Goal: Feedback & Contribution: Contribute content

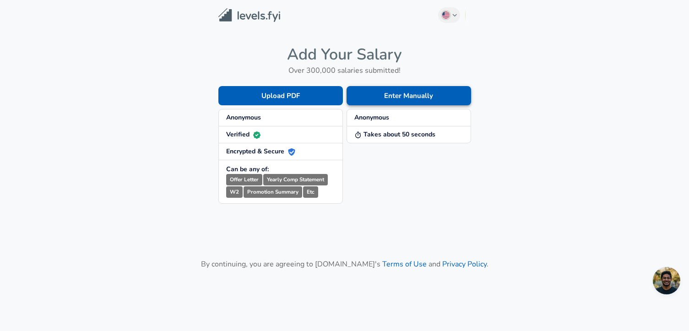
click at [394, 98] on button "Enter Manually" at bounding box center [409, 95] width 125 height 19
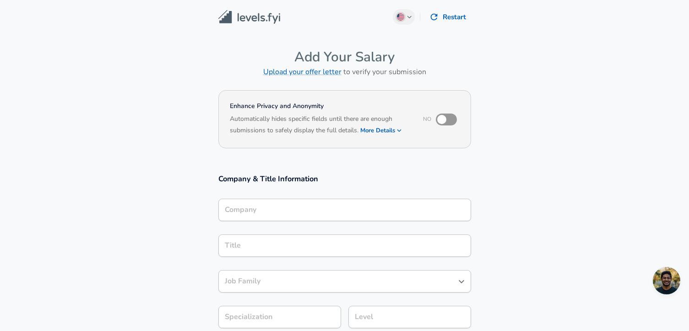
click at [454, 118] on input "checkbox" at bounding box center [442, 119] width 52 height 17
checkbox input "true"
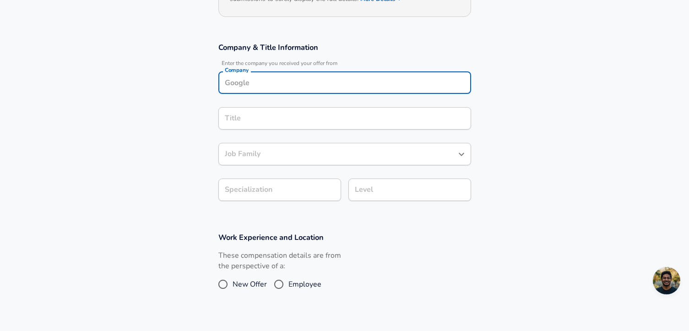
scroll to position [141, 0]
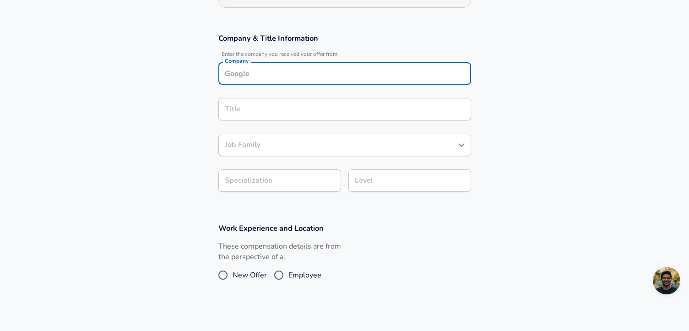
click at [353, 85] on div "Company" at bounding box center [344, 73] width 253 height 22
click at [325, 93] on li "Accenture" at bounding box center [344, 96] width 253 height 14
type input "Accenture"
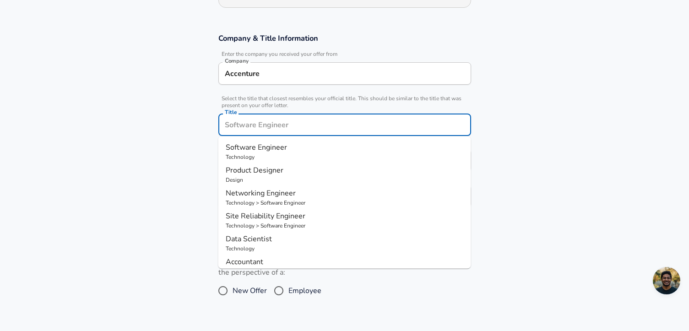
click at [260, 114] on div "Title" at bounding box center [344, 125] width 253 height 22
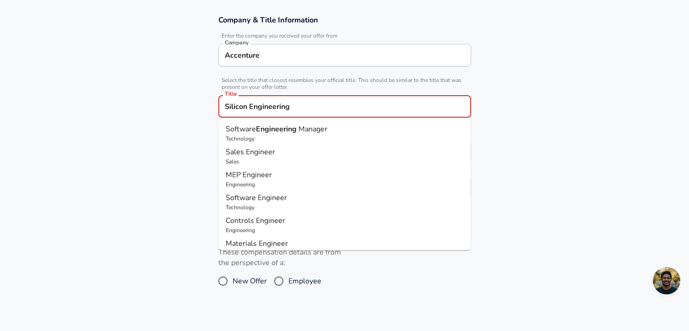
click at [278, 137] on p "Technology" at bounding box center [345, 139] width 238 height 8
type input "Software Engineering Manager"
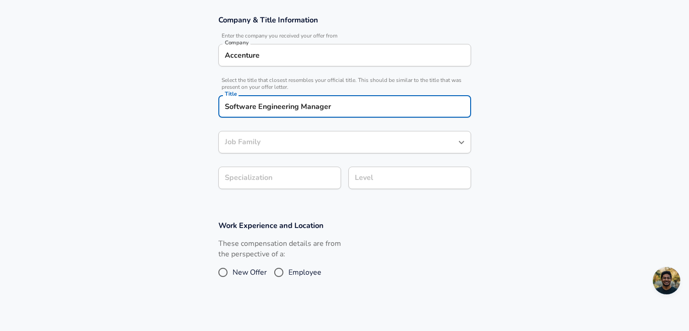
type input "Software Engineering Manager"
click at [290, 148] on div "Software Engineering Manager Job Family" at bounding box center [344, 142] width 253 height 22
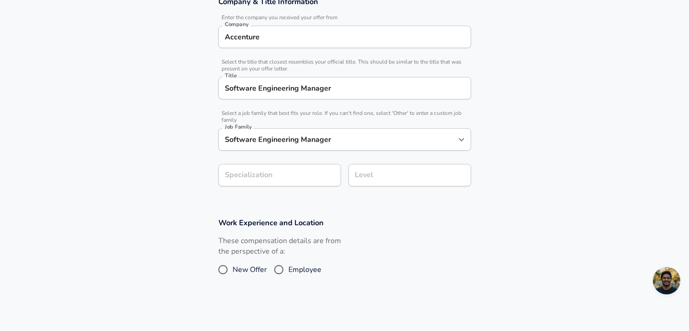
click at [355, 208] on section "Work Experience and Location These compensation details are from the perspectiv…" at bounding box center [344, 253] width 689 height 92
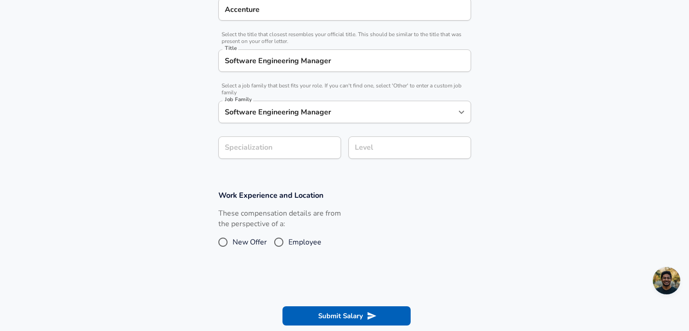
click at [264, 179] on section "Company & Title Information Enter the company you received your offer from Comp…" at bounding box center [344, 68] width 689 height 221
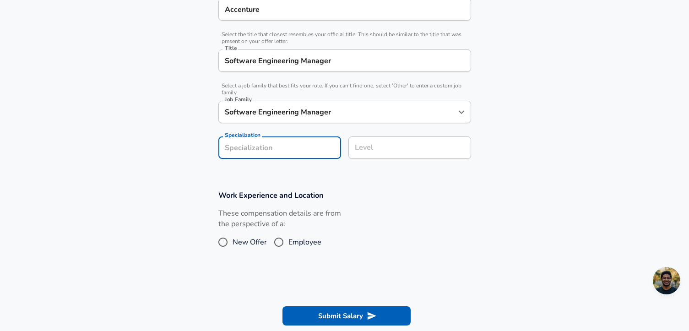
type input "A"
type input "ASIC"
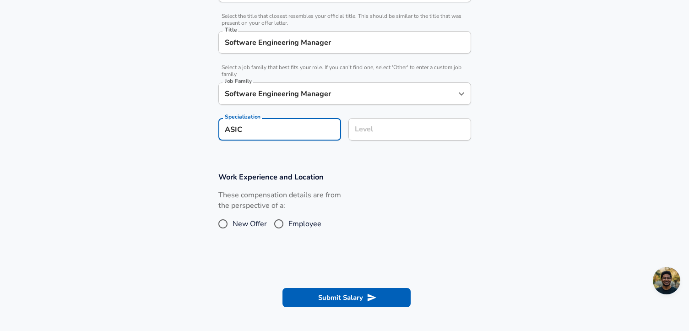
click at [385, 136] on input "Level" at bounding box center [410, 129] width 114 height 14
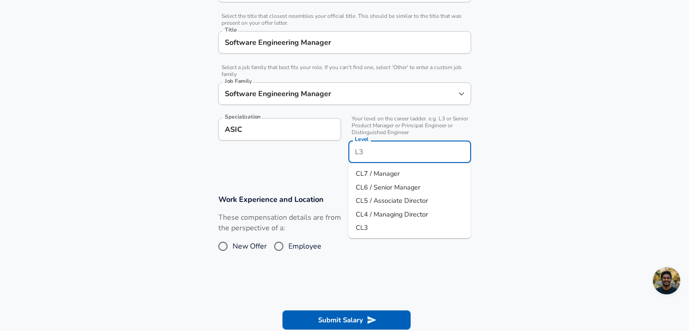
click at [381, 174] on span "CL7 / Manager" at bounding box center [378, 173] width 44 height 9
type input "CL7 / Manager"
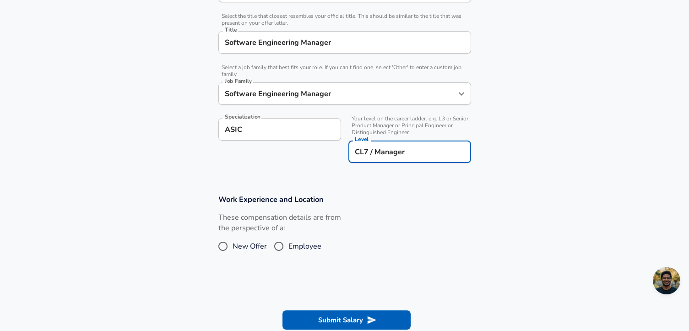
click at [279, 245] on input "Employee" at bounding box center [278, 246] width 19 height 15
radio input "true"
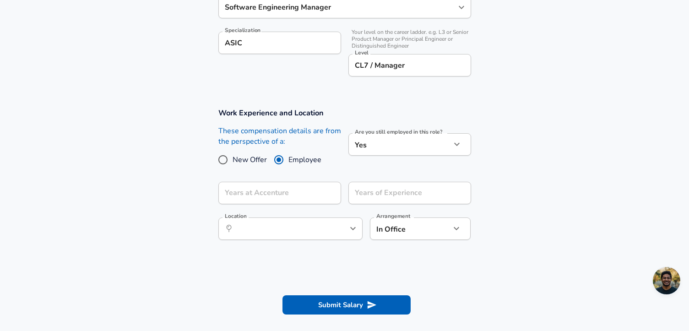
scroll to position [321, 0]
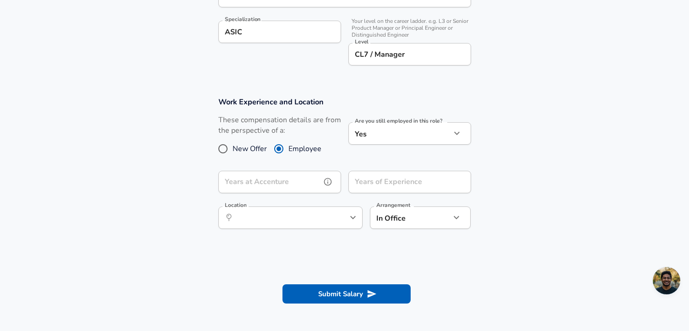
click at [296, 180] on input "Years at Accenture" at bounding box center [269, 182] width 103 height 22
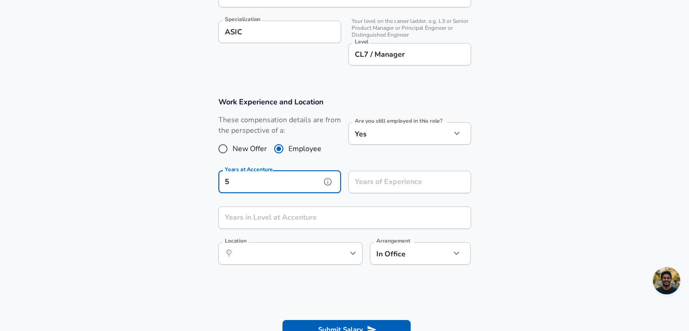
type input "5"
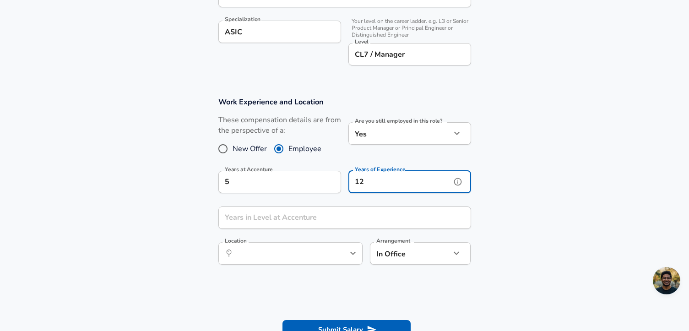
type input "12"
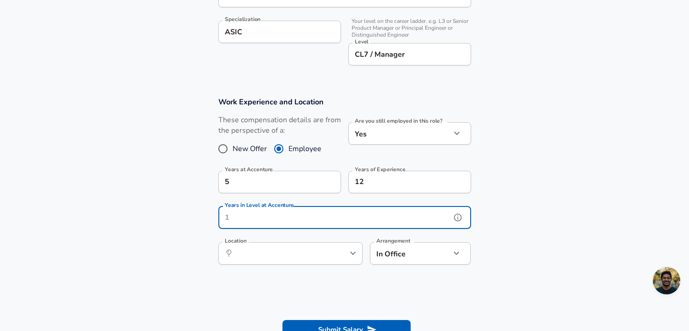
click at [255, 219] on input "Years in Level at Accenture" at bounding box center [334, 217] width 233 height 22
click at [264, 254] on div "​ Location" at bounding box center [290, 253] width 144 height 22
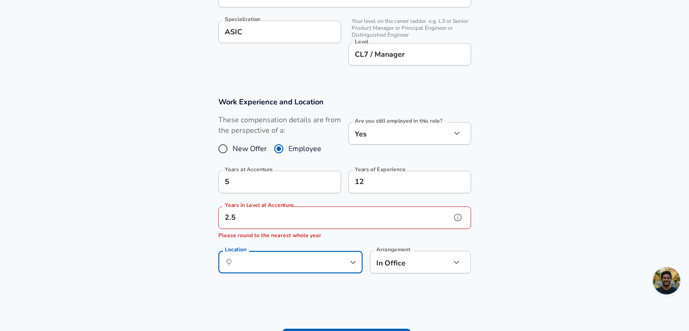
click at [255, 217] on input "2.5" at bounding box center [334, 217] width 233 height 22
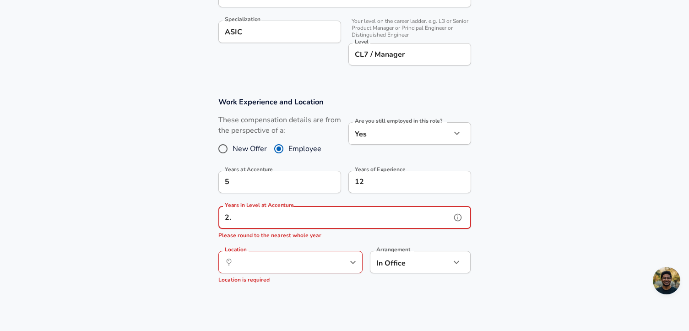
type input "2"
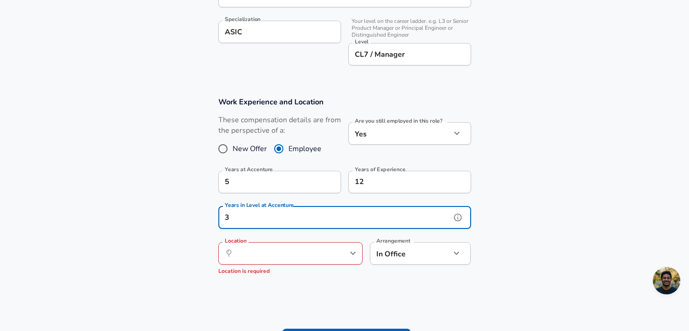
type input "3"
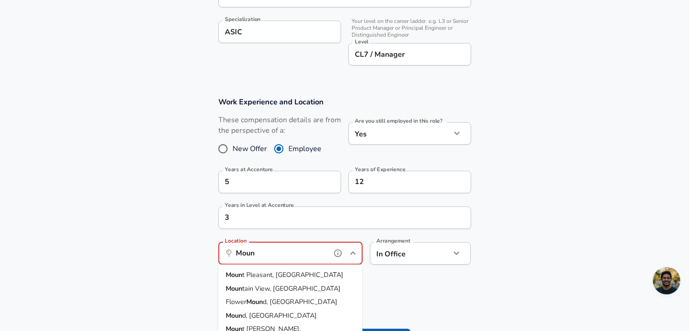
click at [250, 290] on span "tain View, [GEOGRAPHIC_DATA]" at bounding box center [291, 287] width 98 height 9
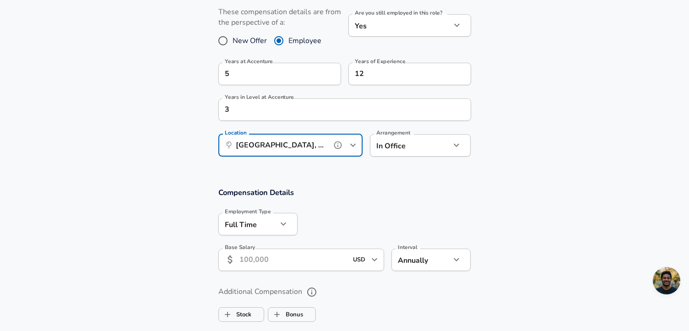
scroll to position [446, 0]
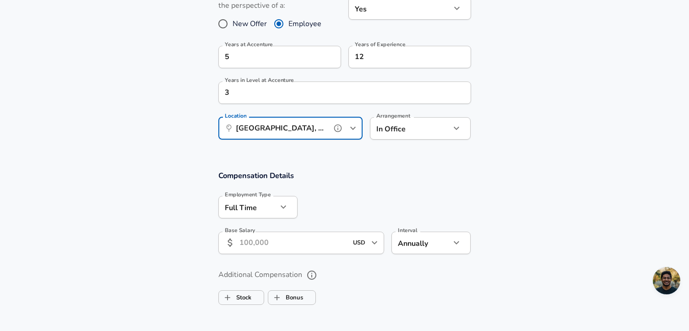
type input "[GEOGRAPHIC_DATA], [GEOGRAPHIC_DATA]"
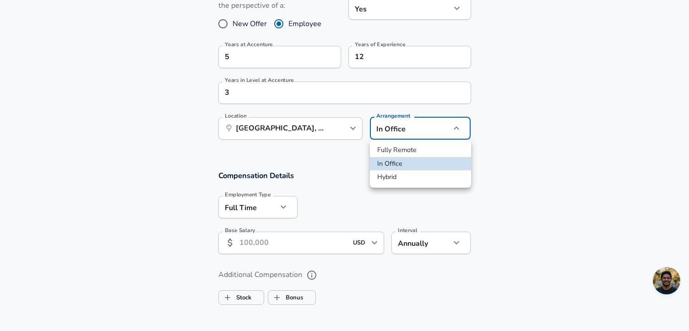
click at [399, 175] on li "Hybrid" at bounding box center [420, 177] width 101 height 14
type input "hybrid"
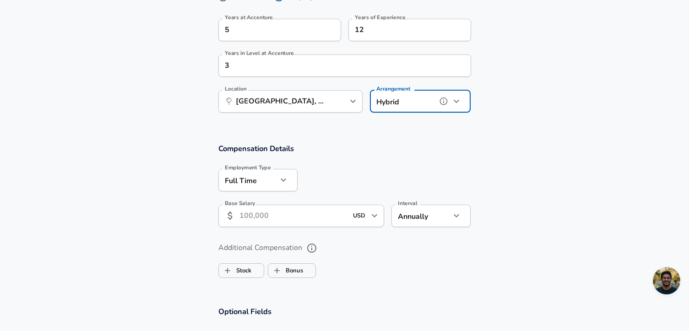
scroll to position [483, 0]
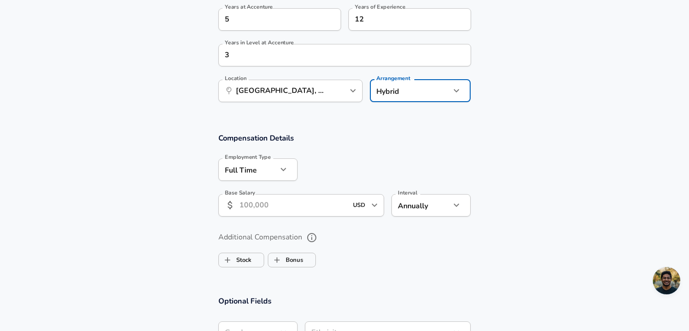
click at [267, 211] on input "Base Salary" at bounding box center [293, 205] width 109 height 22
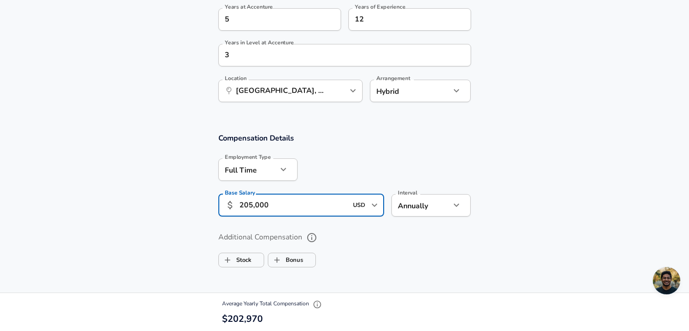
type input "205,000"
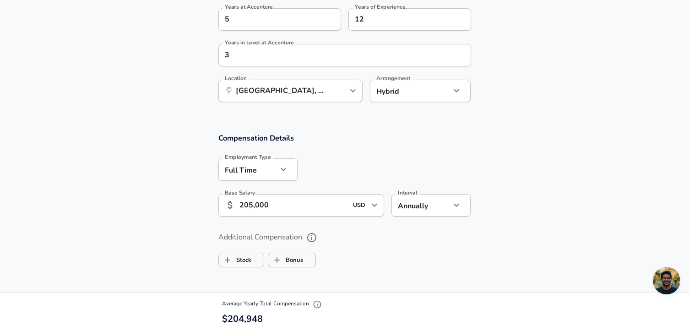
click at [420, 253] on ul "Stock Bonus" at bounding box center [344, 258] width 253 height 18
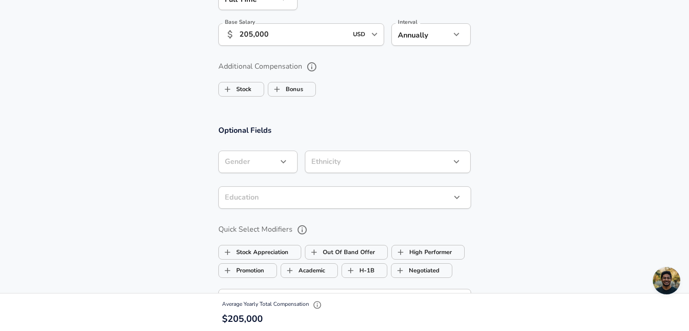
scroll to position [660, 0]
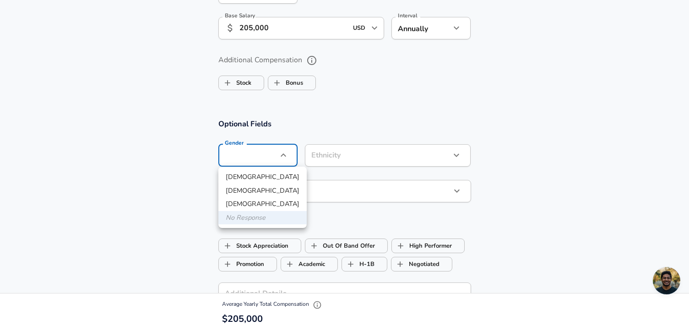
click at [247, 192] on li "[DEMOGRAPHIC_DATA]" at bounding box center [262, 191] width 88 height 14
type input "[DEMOGRAPHIC_DATA]"
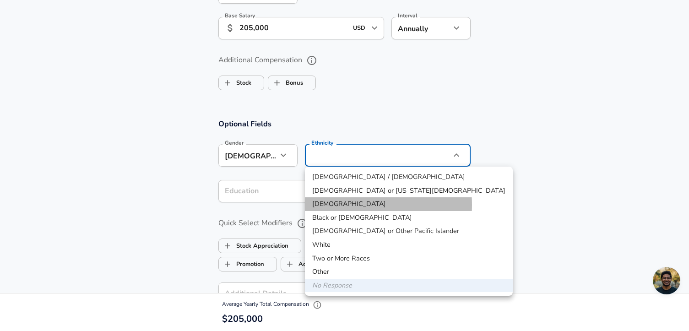
click at [342, 205] on li "[DEMOGRAPHIC_DATA]" at bounding box center [409, 204] width 208 height 14
type input "[DEMOGRAPHIC_DATA]"
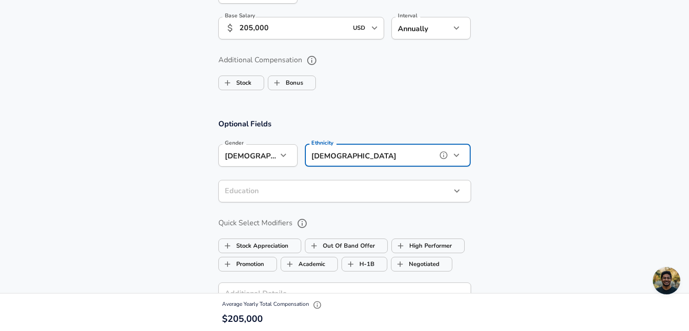
scroll to position [682, 0]
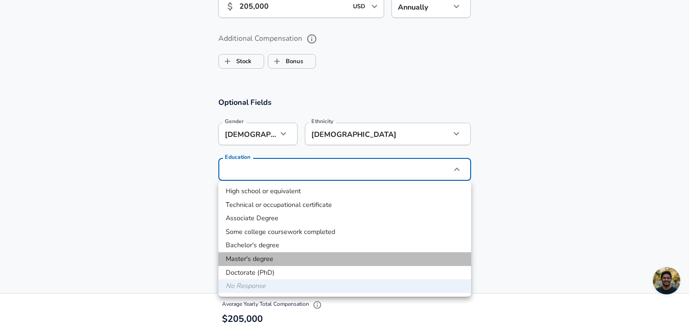
click at [283, 255] on li "Master's degree" at bounding box center [344, 259] width 253 height 14
type input "Masters degree"
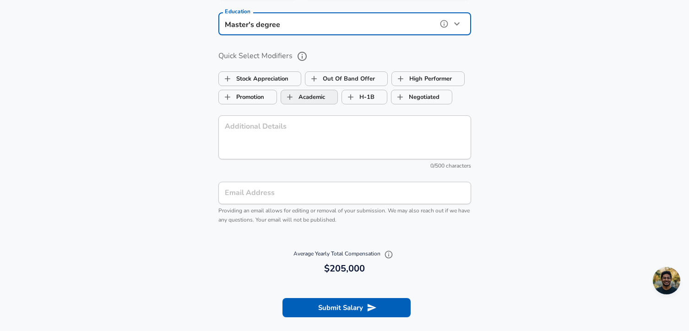
scroll to position [836, 0]
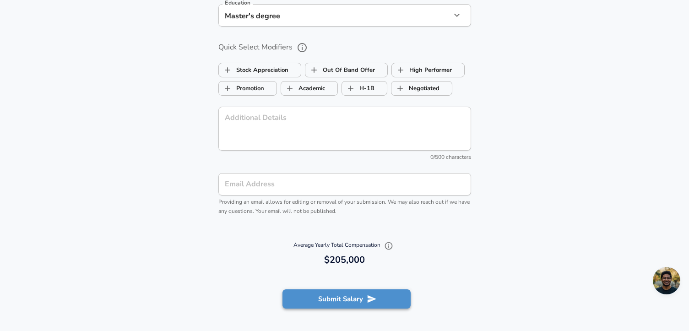
click at [339, 302] on button "Submit Salary" at bounding box center [347, 298] width 128 height 19
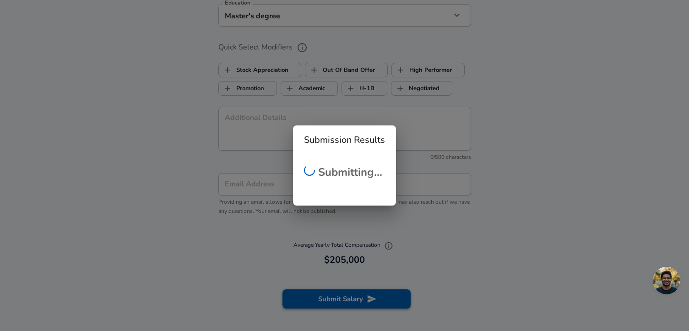
checkbox input "false"
